Goal: Book appointment/travel/reservation

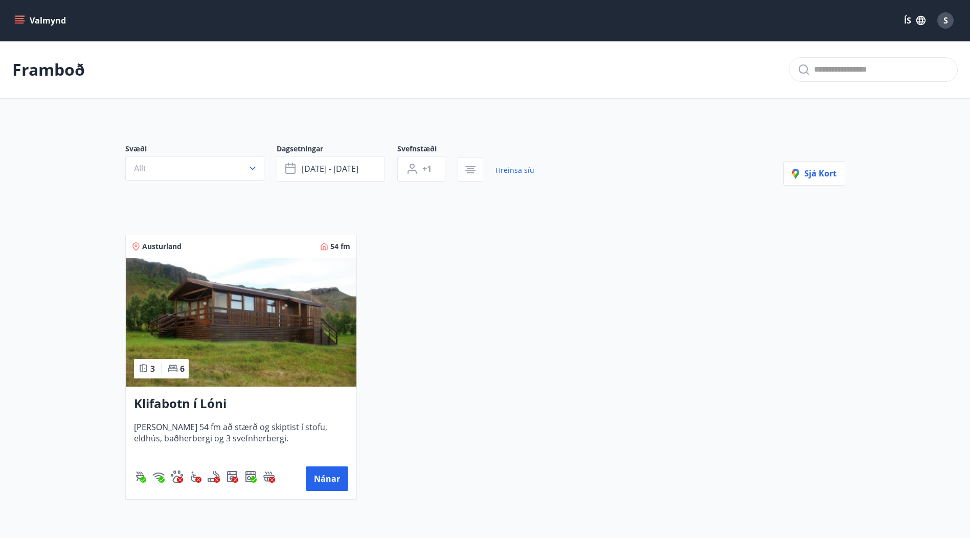
click at [20, 15] on icon "menu" at bounding box center [19, 20] width 10 height 10
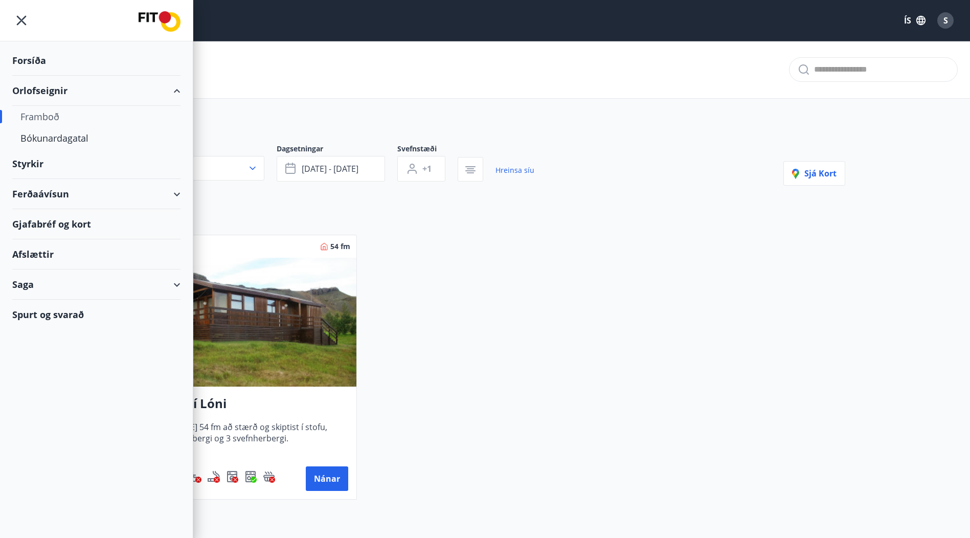
click at [44, 117] on div "Framboð" at bounding box center [96, 116] width 152 height 21
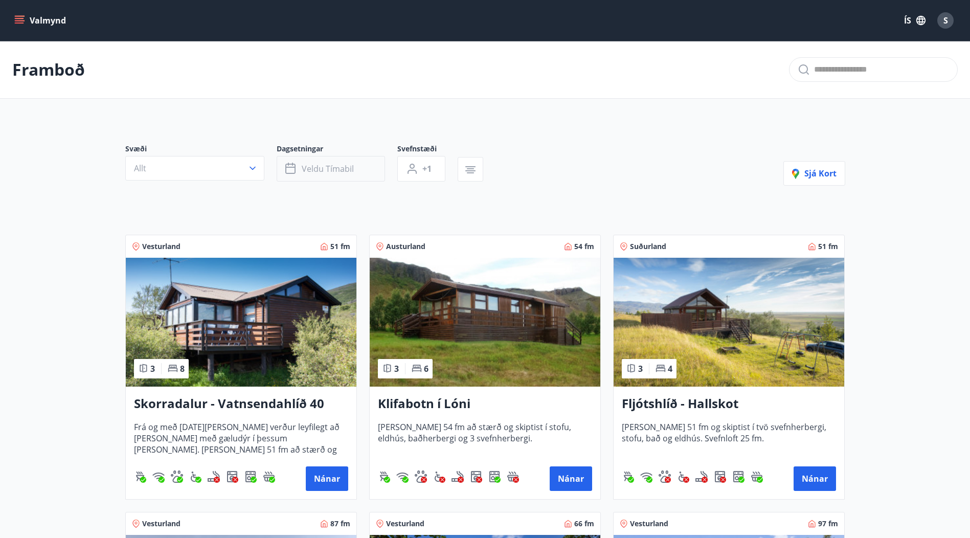
click at [331, 167] on span "Veldu tímabil" at bounding box center [328, 168] width 52 height 11
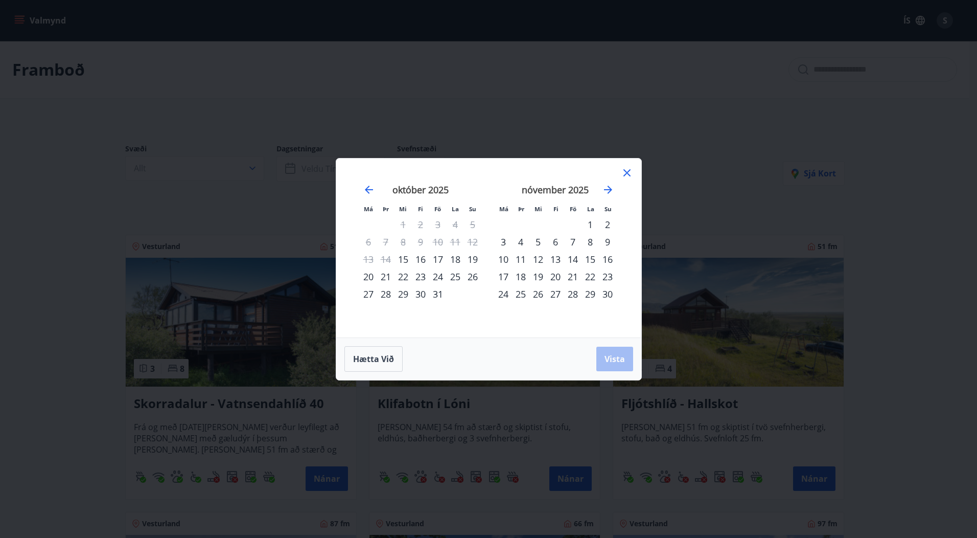
click at [439, 276] on div "24" at bounding box center [437, 276] width 17 height 17
click at [472, 276] on div "26" at bounding box center [472, 276] width 17 height 17
click at [613, 358] on span "Vista" at bounding box center [615, 358] width 20 height 11
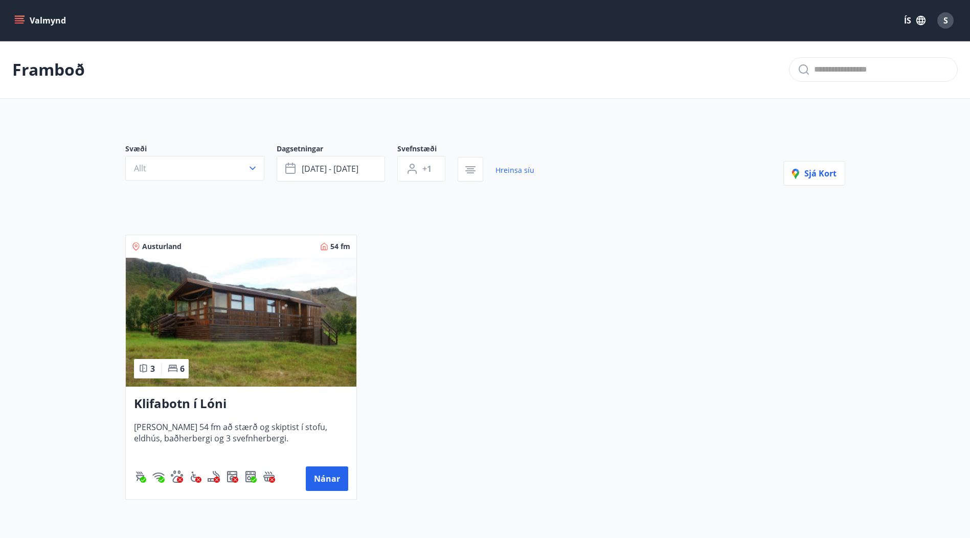
click at [11, 17] on div "Valmynd ÍS S" at bounding box center [485, 20] width 970 height 41
click at [15, 18] on icon "menu" at bounding box center [19, 18] width 9 height 1
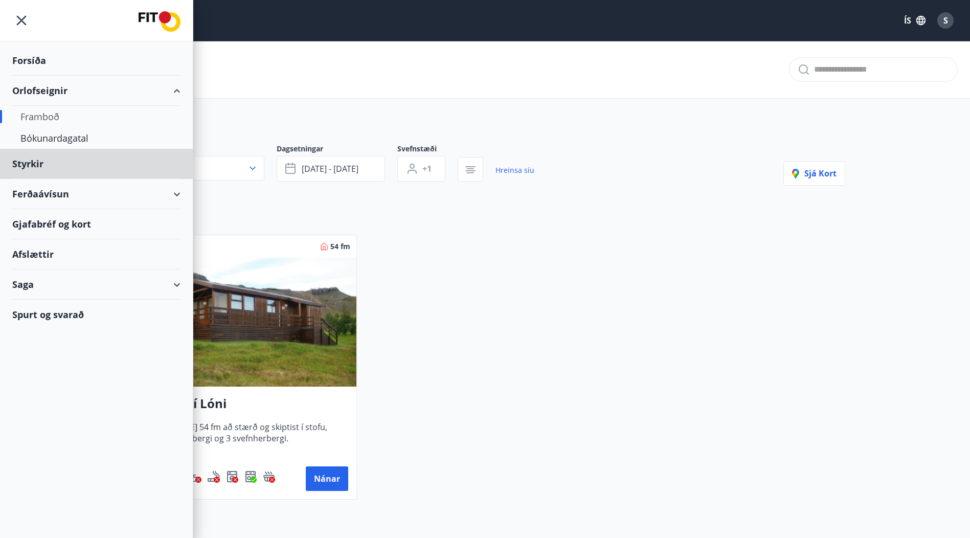
click at [37, 56] on div "Forsíða" at bounding box center [96, 60] width 168 height 30
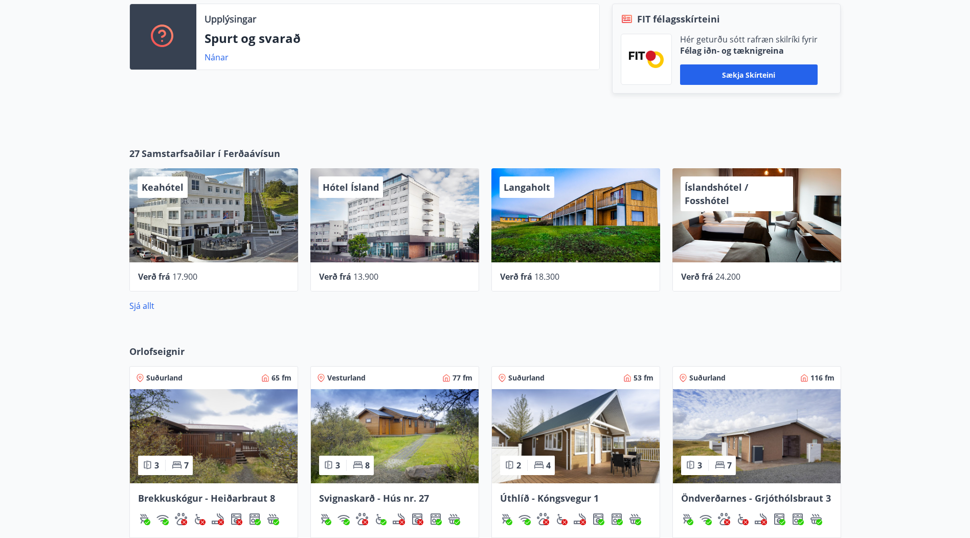
scroll to position [460, 0]
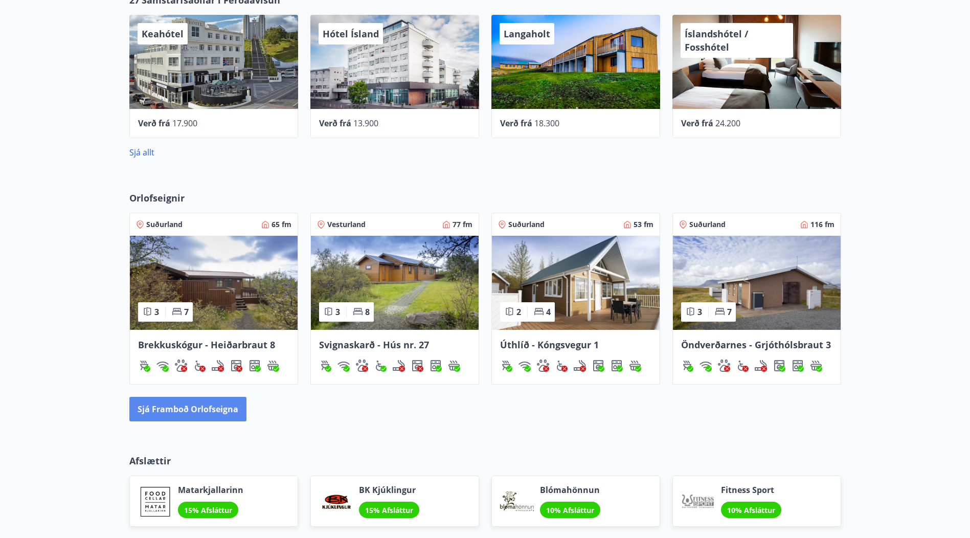
click at [208, 407] on button "Sjá framboð orlofseigna" at bounding box center [187, 409] width 117 height 25
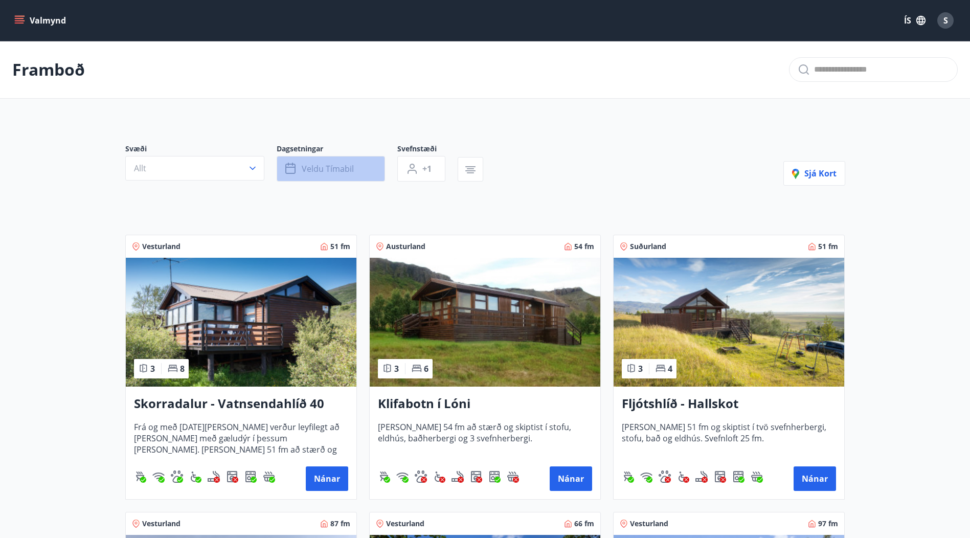
click at [345, 168] on span "Veldu tímabil" at bounding box center [328, 168] width 52 height 11
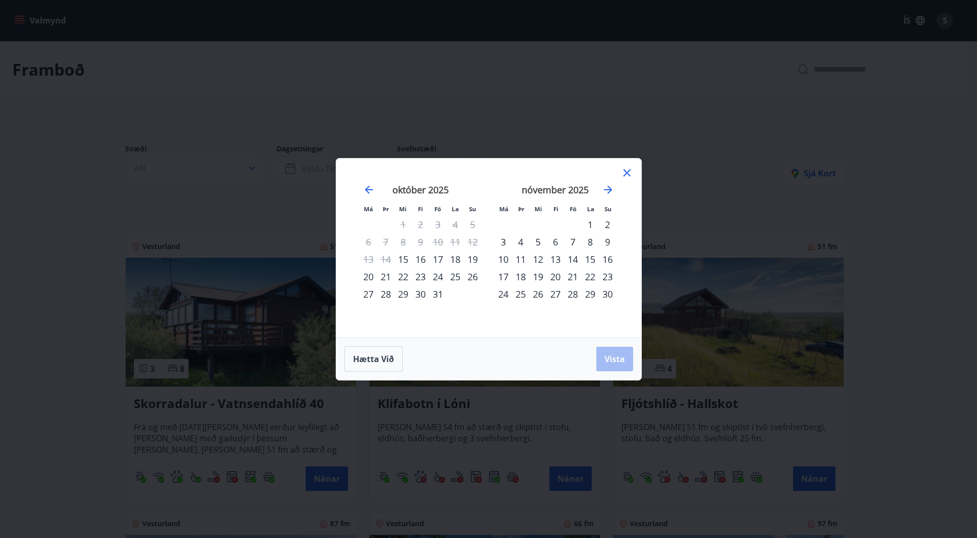
drag, startPoint x: 438, startPoint y: 273, endPoint x: 458, endPoint y: 281, distance: 21.4
click at [439, 275] on div "24" at bounding box center [437, 276] width 17 height 17
click at [473, 276] on div "26" at bounding box center [472, 276] width 17 height 17
click at [610, 355] on span "Vista" at bounding box center [615, 358] width 20 height 11
